Goal: Navigation & Orientation: Understand site structure

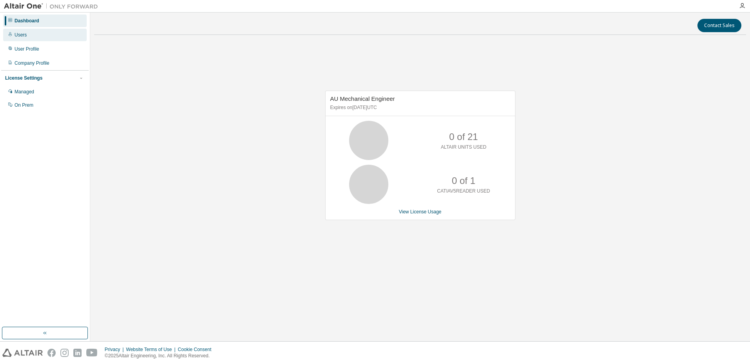
click at [28, 40] on div "Users" at bounding box center [45, 35] width 84 height 13
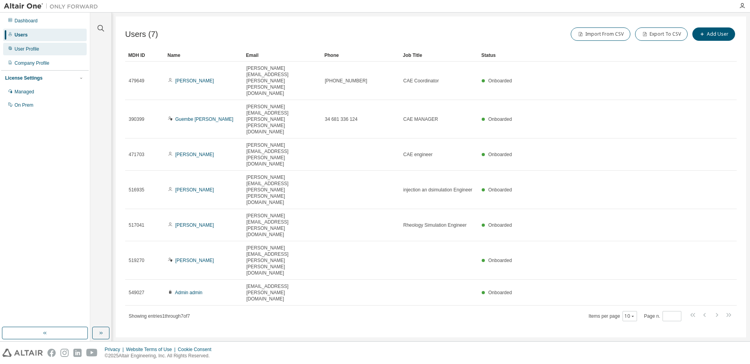
click at [27, 49] on div "User Profile" at bounding box center [27, 49] width 25 height 6
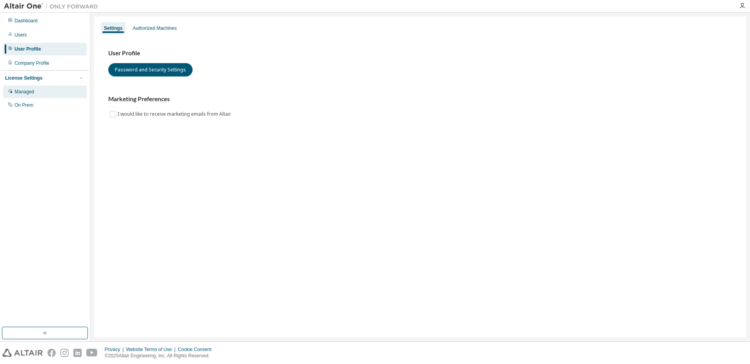
click at [38, 87] on div "Managed" at bounding box center [45, 91] width 84 height 13
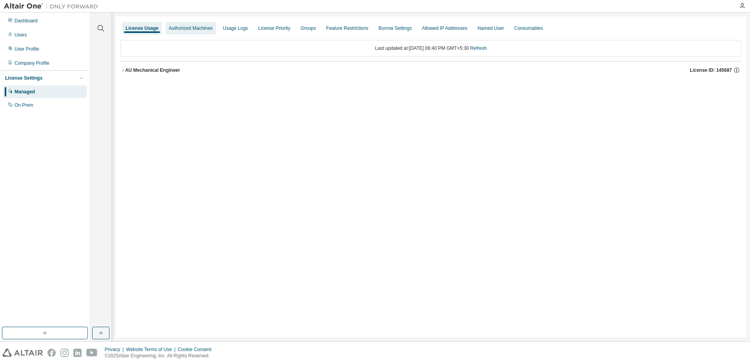
click at [192, 29] on div "Authorized Machines" at bounding box center [191, 28] width 44 height 6
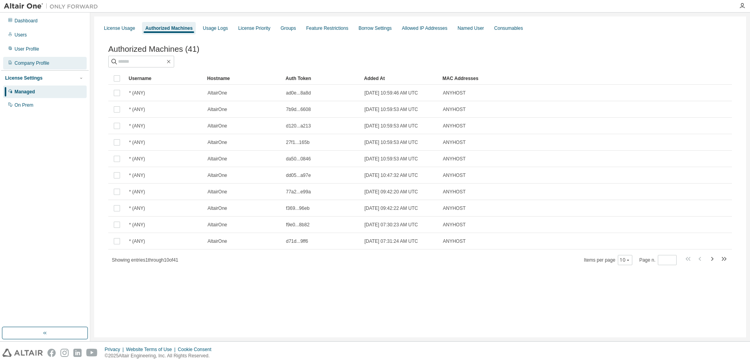
click at [24, 65] on div "Company Profile" at bounding box center [32, 63] width 35 height 6
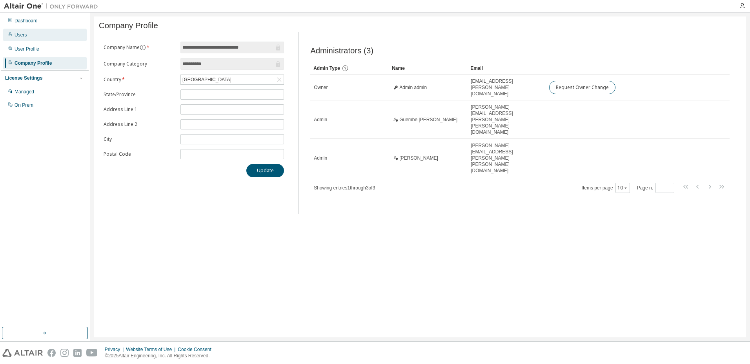
click at [32, 31] on div "Users" at bounding box center [45, 35] width 84 height 13
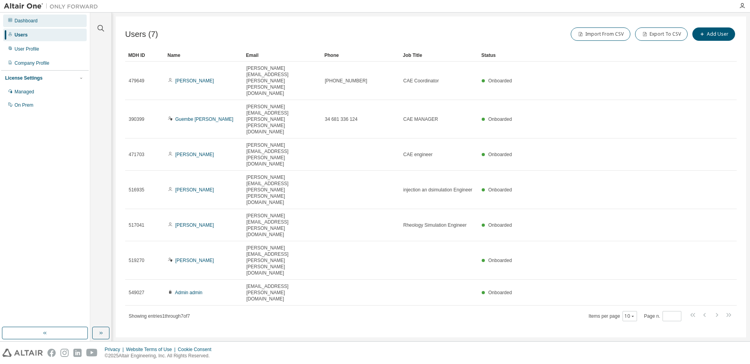
click at [31, 21] on div "Dashboard" at bounding box center [26, 21] width 23 height 6
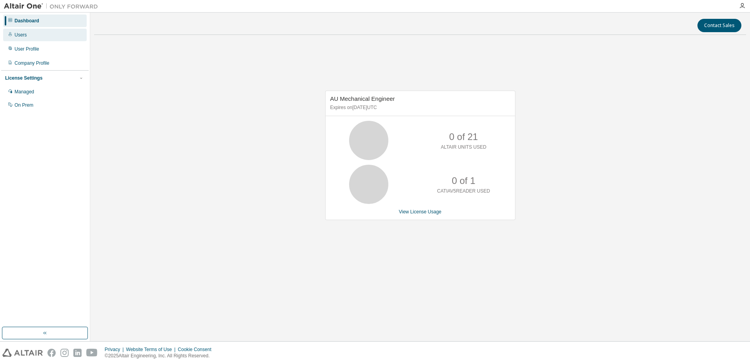
click at [33, 34] on div "Users" at bounding box center [45, 35] width 84 height 13
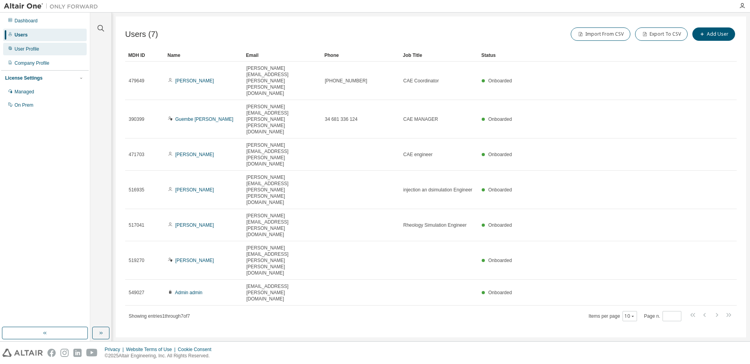
click at [16, 48] on div "User Profile" at bounding box center [27, 49] width 25 height 6
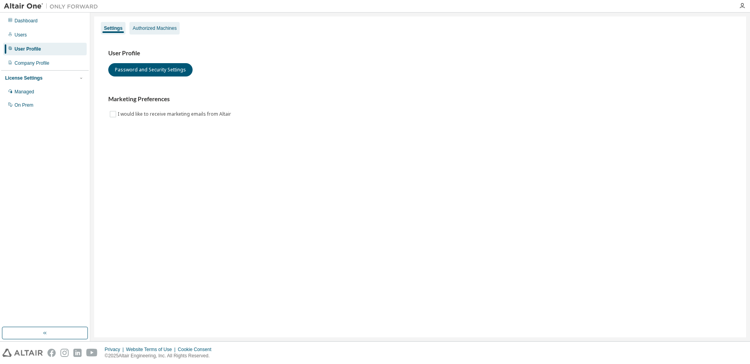
click at [167, 33] on div "Authorized Machines" at bounding box center [154, 28] width 50 height 13
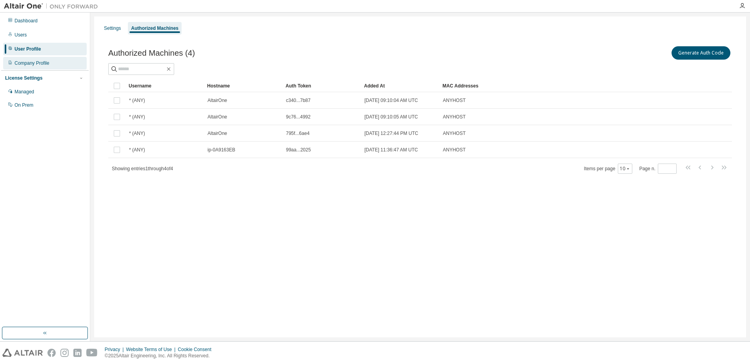
click at [28, 67] on div "Company Profile" at bounding box center [45, 63] width 84 height 13
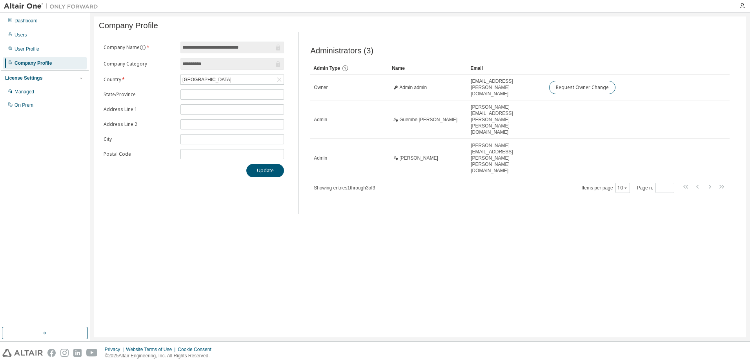
click at [13, 82] on div "License Settings Managed On Prem" at bounding box center [44, 91] width 87 height 42
click at [16, 89] on div "Managed" at bounding box center [45, 91] width 84 height 13
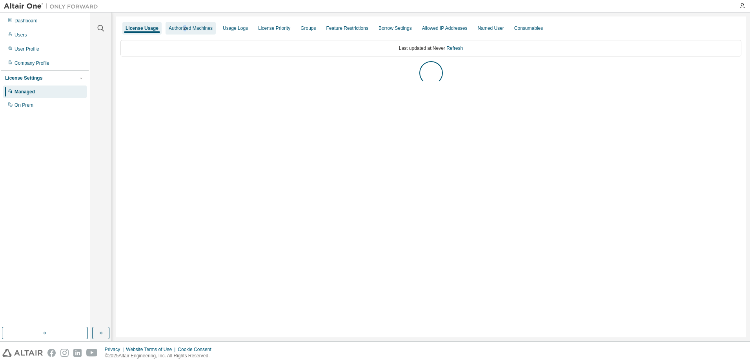
click at [183, 28] on div "Authorized Machines" at bounding box center [191, 28] width 44 height 6
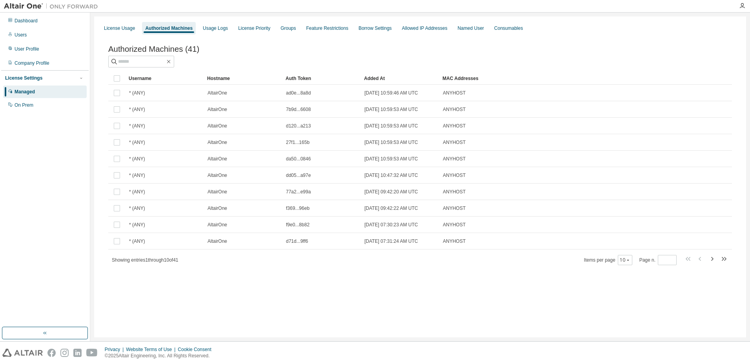
drag, startPoint x: 183, startPoint y: 28, endPoint x: 291, endPoint y: 40, distance: 108.2
click at [291, 40] on div "Authorized Machines (41) Clear Load Save Save As Field Operator Value Select fi…" at bounding box center [420, 160] width 642 height 251
click at [217, 29] on div "Usage Logs" at bounding box center [215, 28] width 25 height 6
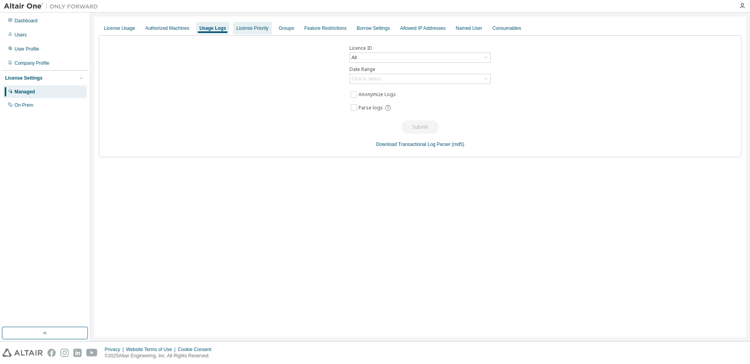
click at [245, 29] on div "License Priority" at bounding box center [252, 28] width 32 height 6
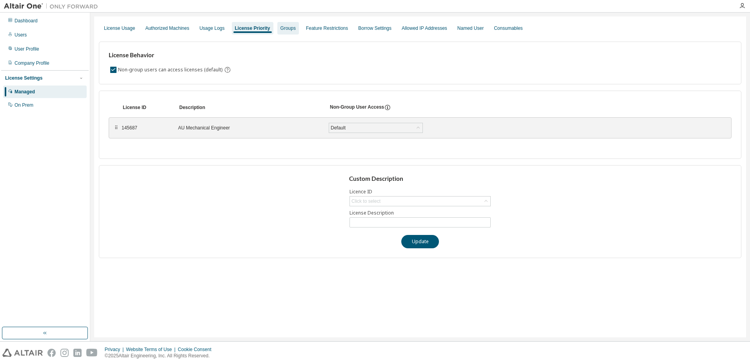
click at [285, 31] on div "Groups" at bounding box center [288, 28] width 22 height 13
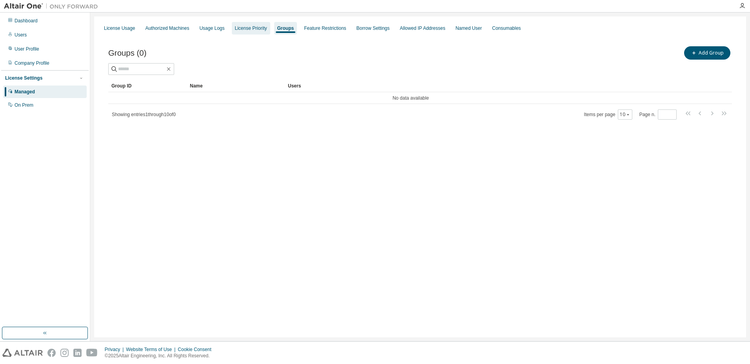
click at [252, 30] on div "License Priority" at bounding box center [251, 28] width 32 height 6
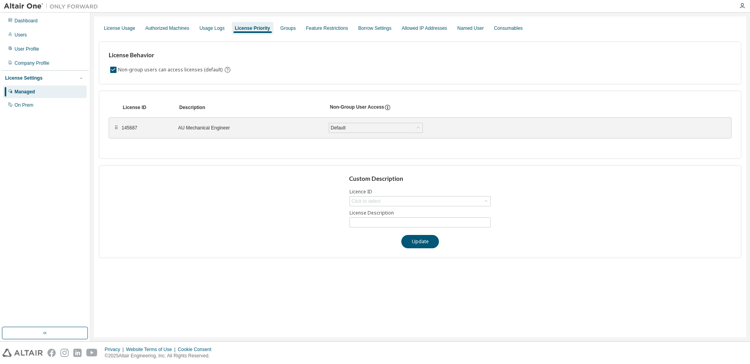
click at [333, 35] on div "License Usage Authorized Machines Usage Logs License Priority Groups Feature Re…" at bounding box center [420, 28] width 642 height 14
click at [331, 31] on div "Feature Restrictions" at bounding box center [327, 28] width 42 height 6
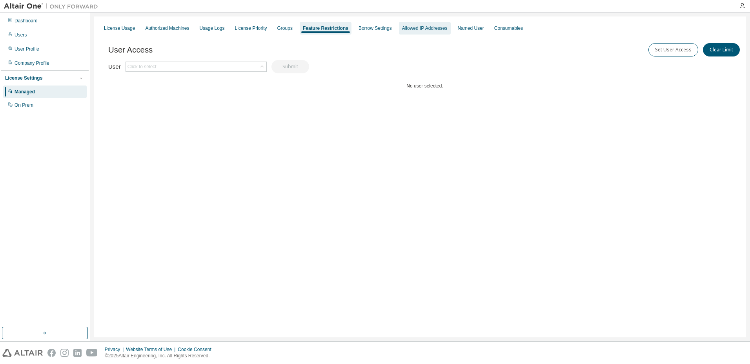
click at [403, 34] on div "Allowed IP Addresses" at bounding box center [425, 28] width 52 height 13
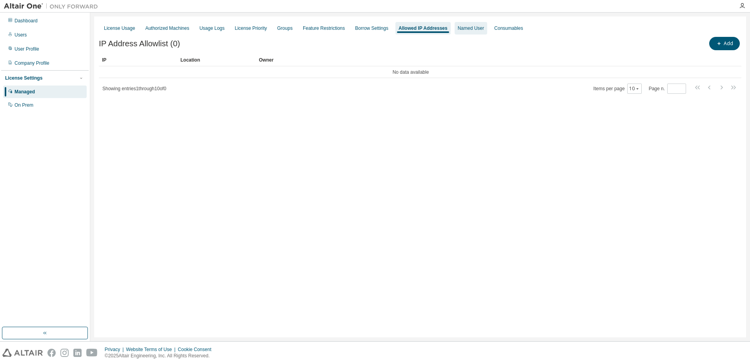
click at [461, 33] on div "Named User" at bounding box center [470, 28] width 33 height 13
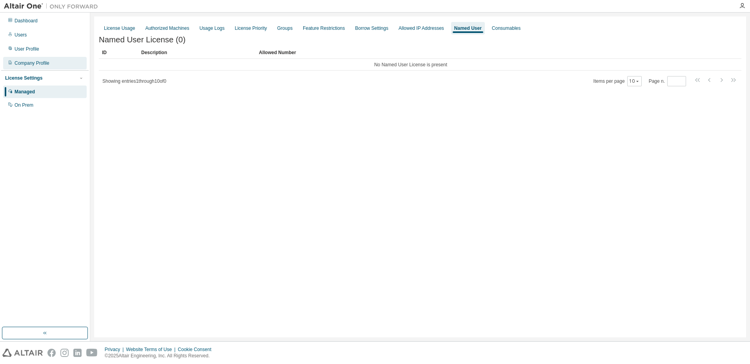
click at [33, 64] on div "Company Profile" at bounding box center [32, 63] width 35 height 6
